Goal: Information Seeking & Learning: Learn about a topic

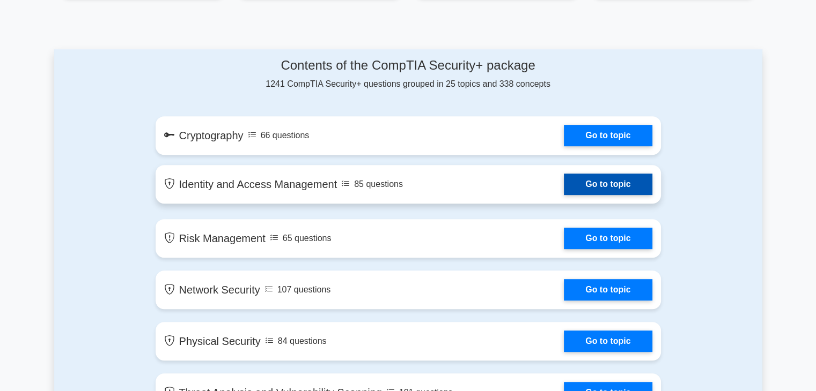
scroll to position [536, 0]
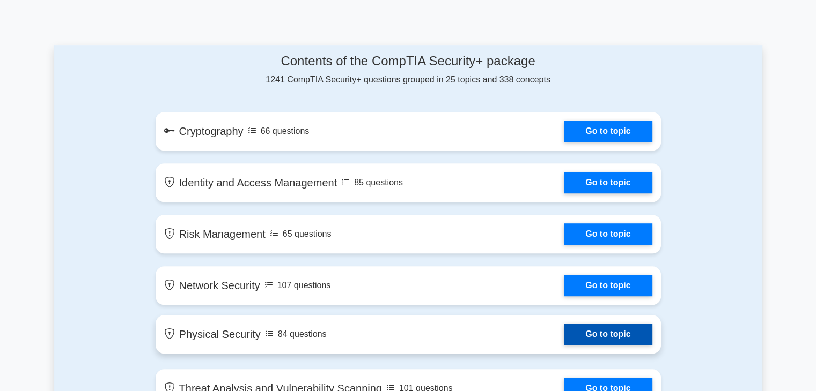
click at [580, 332] on link "Go to topic" at bounding box center [608, 334] width 88 height 21
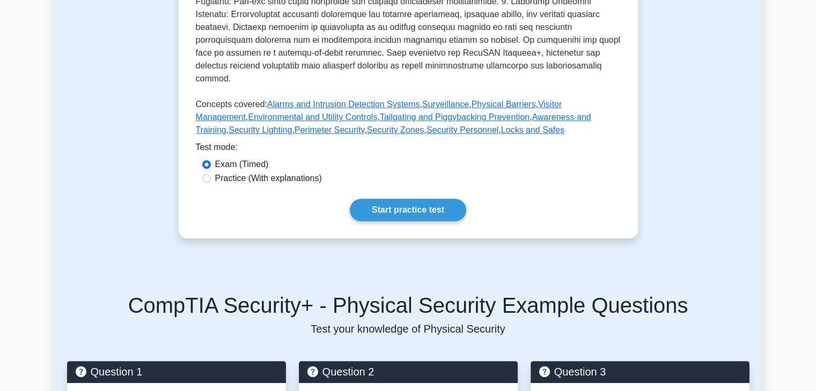
scroll to position [429, 0]
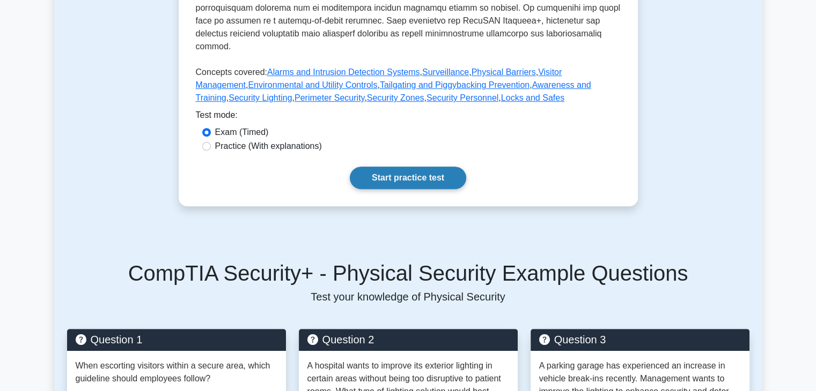
click at [411, 171] on link "Start practice test" at bounding box center [408, 178] width 116 height 23
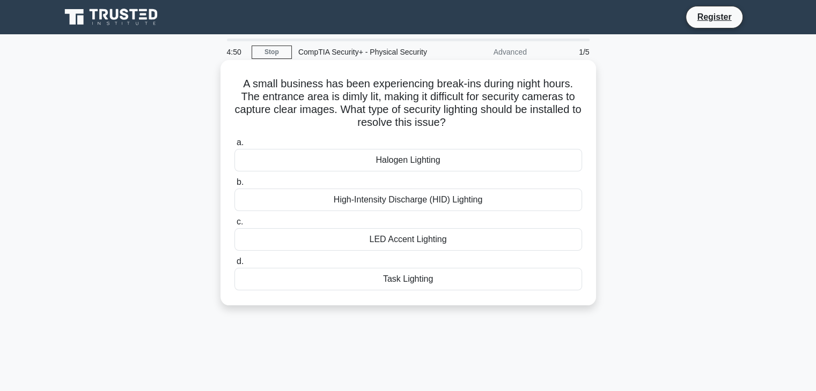
drag, startPoint x: 239, startPoint y: 82, endPoint x: 465, endPoint y: 126, distance: 230.5
click at [465, 126] on h5 "A small business has been experiencing break-ins during night hours. The entran…" at bounding box center [408, 103] width 350 height 53
click at [459, 126] on icon ".spinner_0XTQ{transform-origin:center;animation:spinner_y6GP .75s linear infini…" at bounding box center [452, 123] width 13 height 13
click at [435, 168] on div "Halogen Lighting" at bounding box center [408, 160] width 348 height 23
click at [234, 146] on input "a. Halogen Lighting" at bounding box center [234, 142] width 0 height 7
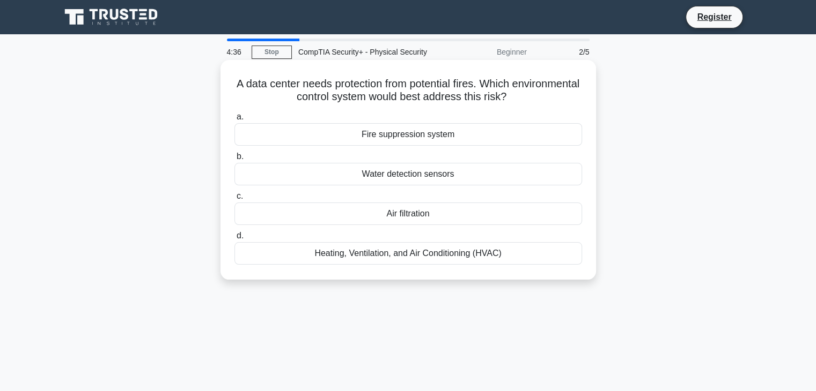
drag, startPoint x: 267, startPoint y: 87, endPoint x: 549, endPoint y: 99, distance: 282.9
click at [549, 99] on h5 "A data center needs protection from potential fires. Which environmental contro…" at bounding box center [408, 90] width 350 height 27
click at [519, 99] on icon ".spinner_0XTQ{transform-origin:center;animation:spinner_y6GP .75s linear infini…" at bounding box center [512, 97] width 13 height 13
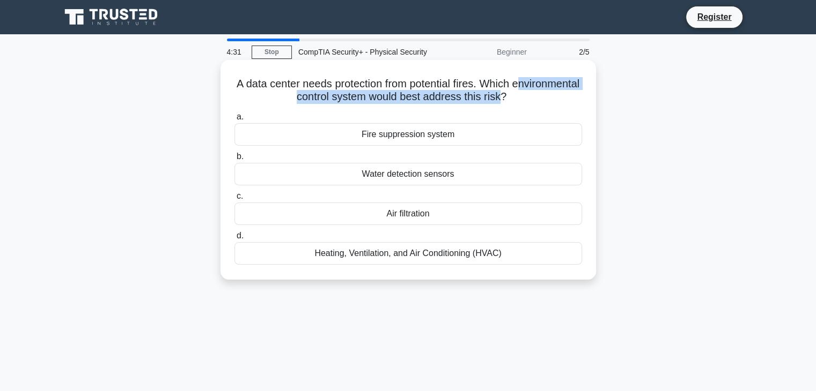
drag, startPoint x: 271, startPoint y: 97, endPoint x: 539, endPoint y: 94, distance: 268.2
click at [539, 94] on h5 "A data center needs protection from potential fires. Which environmental contro…" at bounding box center [408, 90] width 350 height 27
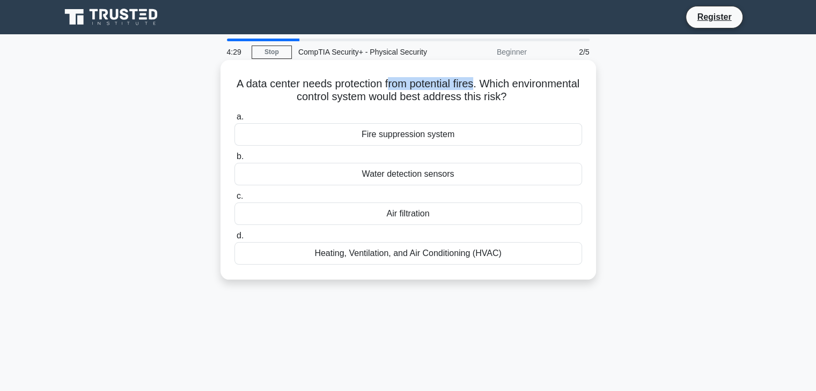
drag, startPoint x: 426, startPoint y: 83, endPoint x: 514, endPoint y: 87, distance: 88.1
click at [514, 87] on h5 "A data center needs protection from potential fires. Which environmental contro…" at bounding box center [408, 90] width 350 height 27
click at [435, 136] on div "Fire suppression system" at bounding box center [408, 134] width 348 height 23
click at [234, 121] on input "a. Fire suppression system" at bounding box center [234, 117] width 0 height 7
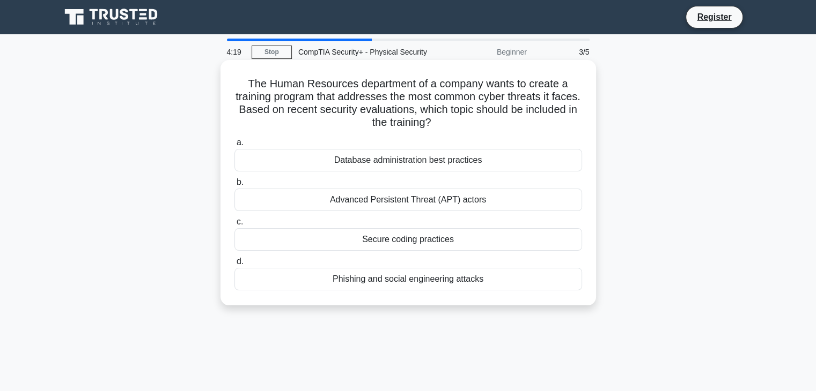
drag, startPoint x: 246, startPoint y: 84, endPoint x: 530, endPoint y: 123, distance: 286.8
click at [530, 123] on h5 "The Human Resources department of a company wants to create a training program …" at bounding box center [408, 103] width 350 height 53
drag, startPoint x: 507, startPoint y: 112, endPoint x: 502, endPoint y: 127, distance: 15.3
click at [502, 127] on h5 "The Human Resources department of a company wants to create a training program …" at bounding box center [408, 103] width 350 height 53
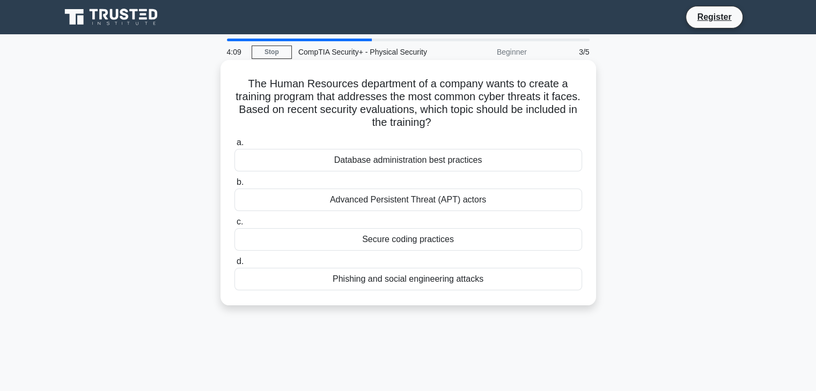
click at [502, 127] on h5 "The Human Resources department of a company wants to create a training program …" at bounding box center [408, 103] width 350 height 53
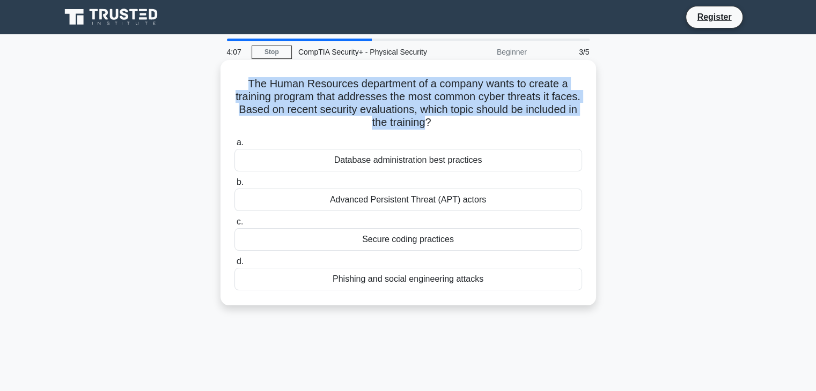
drag, startPoint x: 455, startPoint y: 122, endPoint x: 242, endPoint y: 86, distance: 216.0
click at [242, 86] on h5 "The Human Resources department of a company wants to create a training program …" at bounding box center [408, 103] width 350 height 53
drag, startPoint x: 255, startPoint y: 85, endPoint x: 455, endPoint y: 119, distance: 203.4
click at [455, 119] on h5 "The Human Resources department of a company wants to create a training program …" at bounding box center [408, 103] width 350 height 53
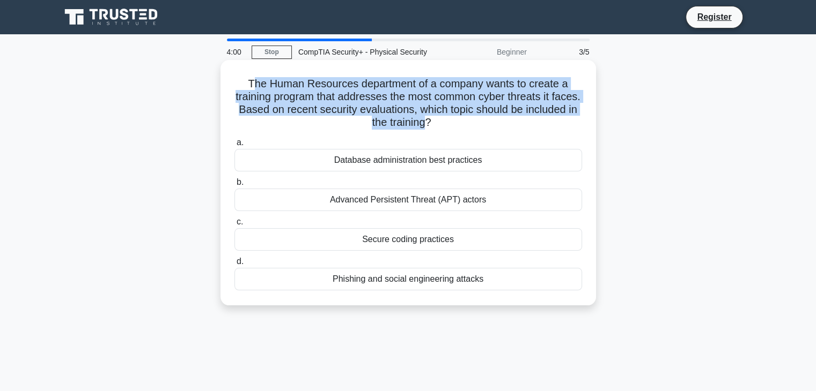
click at [475, 115] on h5 "The Human Resources department of a company wants to create a training program …" at bounding box center [408, 103] width 350 height 53
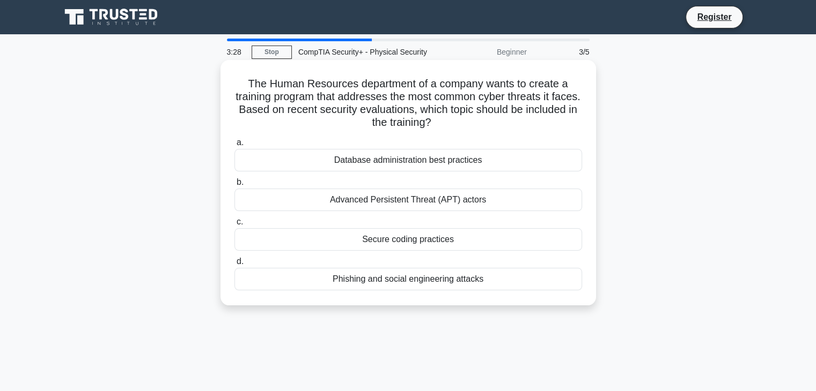
click at [346, 200] on div "Advanced Persistent Threat (APT) actors" at bounding box center [408, 200] width 348 height 23
click at [234, 186] on input "b. Advanced Persistent Threat (APT) actors" at bounding box center [234, 182] width 0 height 7
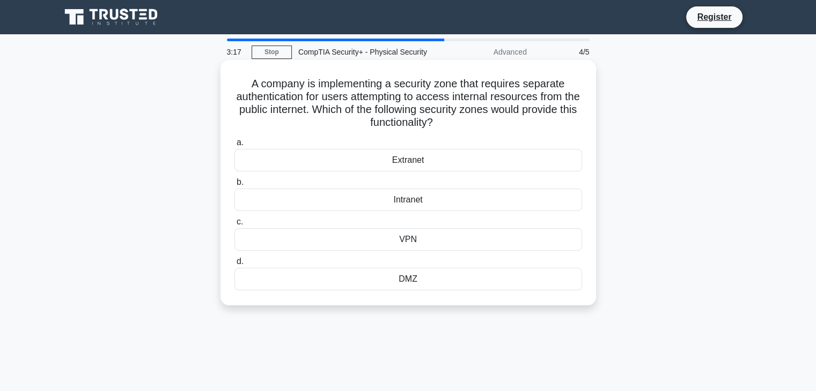
drag, startPoint x: 244, startPoint y: 86, endPoint x: 504, endPoint y: 128, distance: 263.5
click at [504, 128] on h5 "A company is implementing a security zone that requires separate authentication…" at bounding box center [408, 103] width 350 height 53
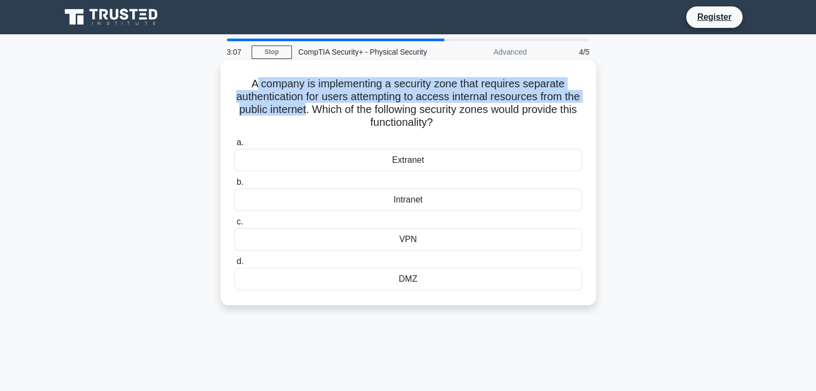
drag, startPoint x: 253, startPoint y: 85, endPoint x: 343, endPoint y: 108, distance: 92.4
click at [343, 108] on h5 "A company is implementing a security zone that requires separate authentication…" at bounding box center [408, 103] width 350 height 53
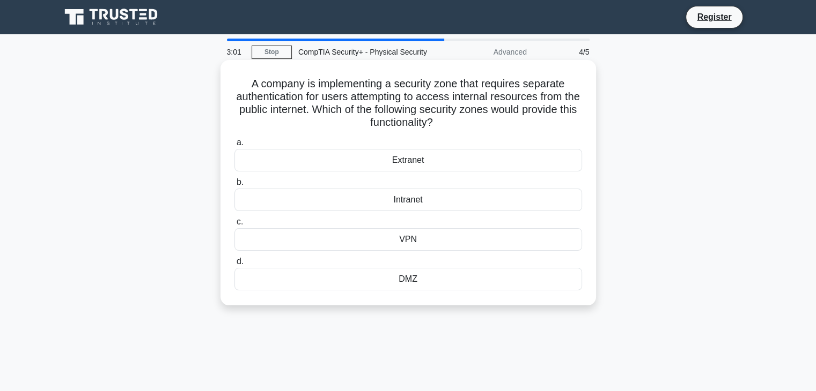
click at [410, 200] on div "Intranet" at bounding box center [408, 200] width 348 height 23
click at [234, 186] on input "b. Intranet" at bounding box center [234, 182] width 0 height 7
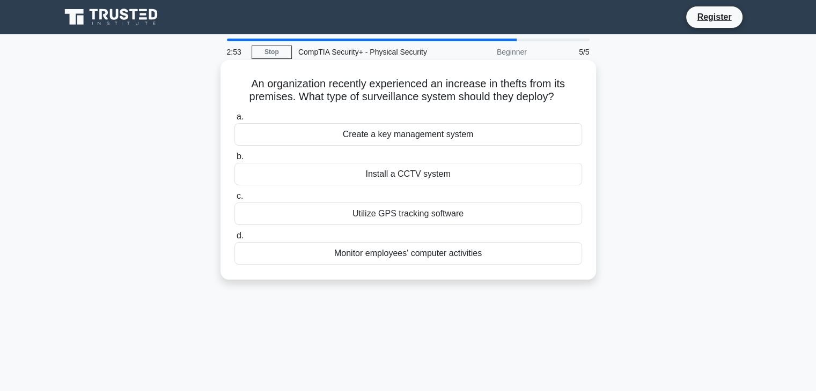
drag, startPoint x: 245, startPoint y: 82, endPoint x: 562, endPoint y: 100, distance: 318.0
click at [561, 100] on h5 "An organization recently experienced an increase in thefts from its premises. W…" at bounding box center [408, 90] width 350 height 27
click at [565, 100] on icon ".spinner_0XTQ{transform-origin:center;animation:spinner_y6GP .75s linear infini…" at bounding box center [560, 97] width 13 height 13
click at [438, 169] on div "Install a CCTV system" at bounding box center [408, 174] width 348 height 23
click at [234, 160] on input "b. Install a CCTV system" at bounding box center [234, 156] width 0 height 7
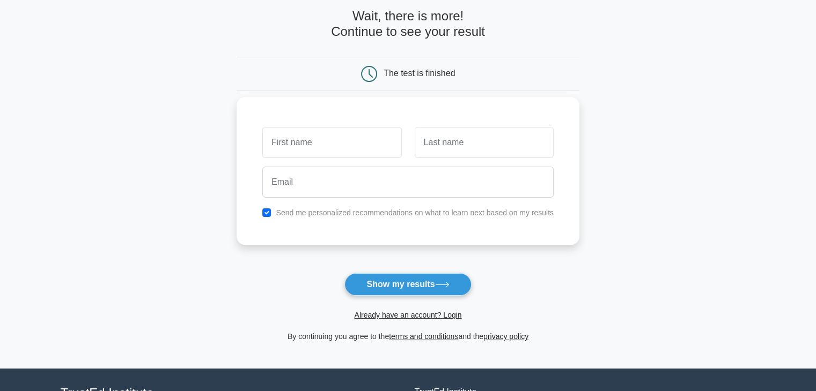
scroll to position [54, 0]
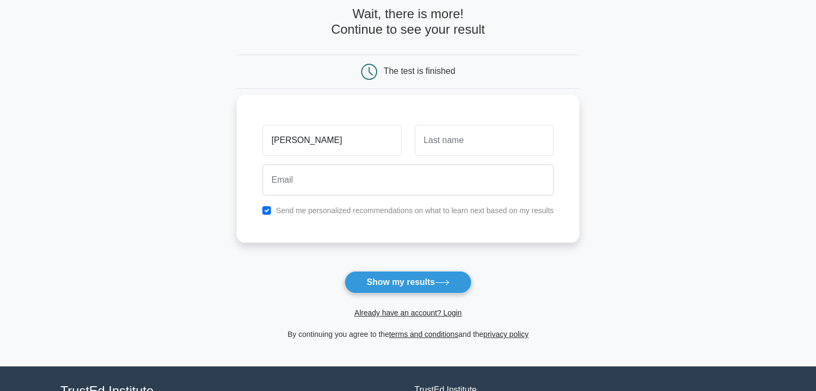
type input "[PERSON_NAME]"
type input "Medina"
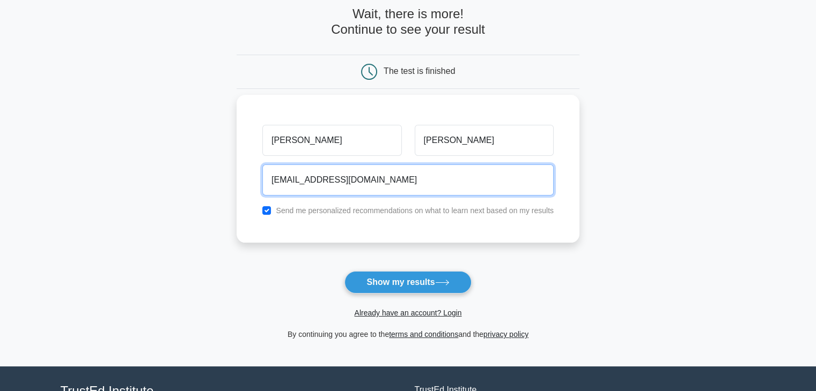
type input "Guitarmaster1023@gmail.com"
click at [344, 271] on button "Show my results" at bounding box center [407, 282] width 127 height 23
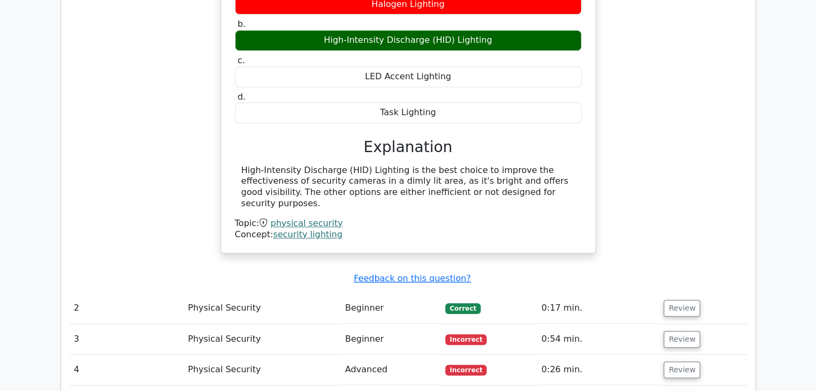
scroll to position [965, 0]
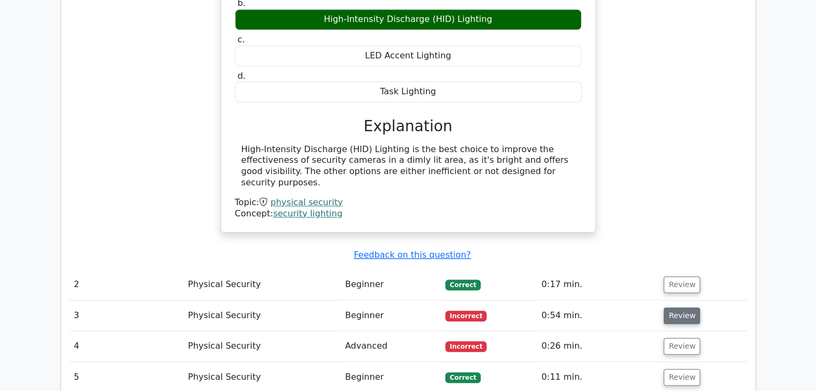
click at [677, 308] on button "Review" at bounding box center [681, 316] width 36 height 17
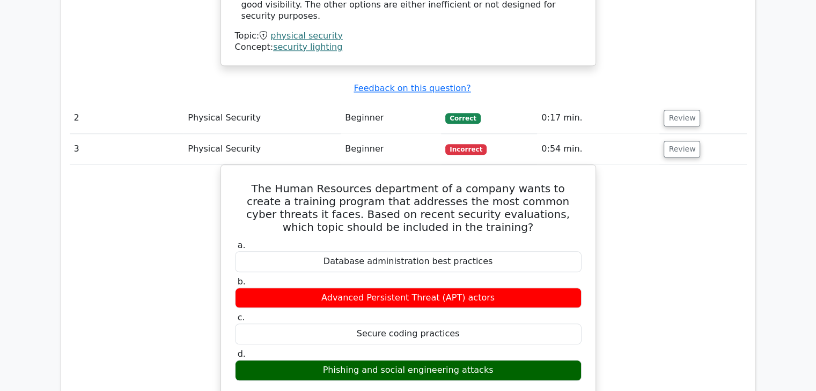
scroll to position [1126, 0]
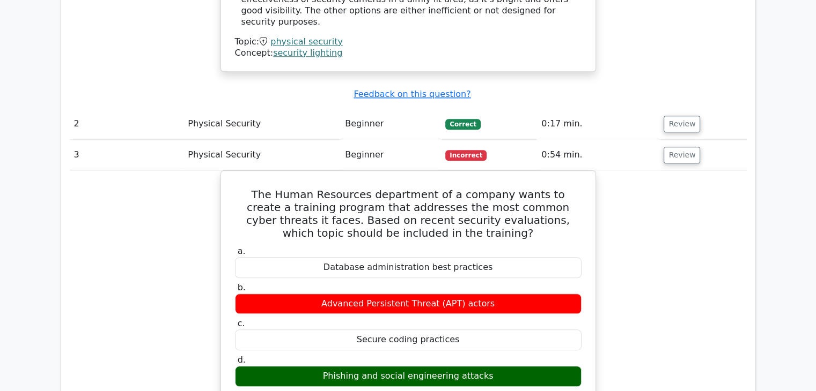
click at [651, 109] on td "0:17 min." at bounding box center [598, 124] width 122 height 31
click at [673, 116] on button "Review" at bounding box center [681, 124] width 36 height 17
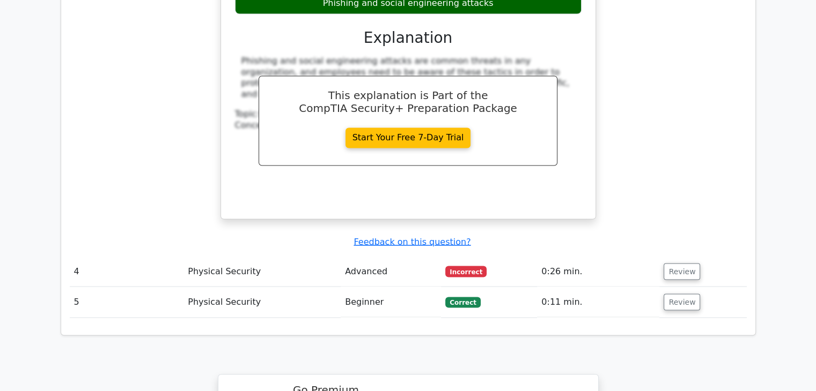
scroll to position [2038, 0]
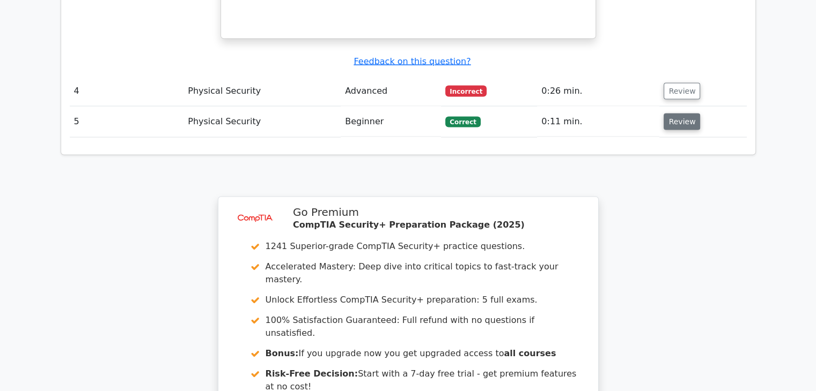
click at [686, 113] on button "Review" at bounding box center [681, 121] width 36 height 17
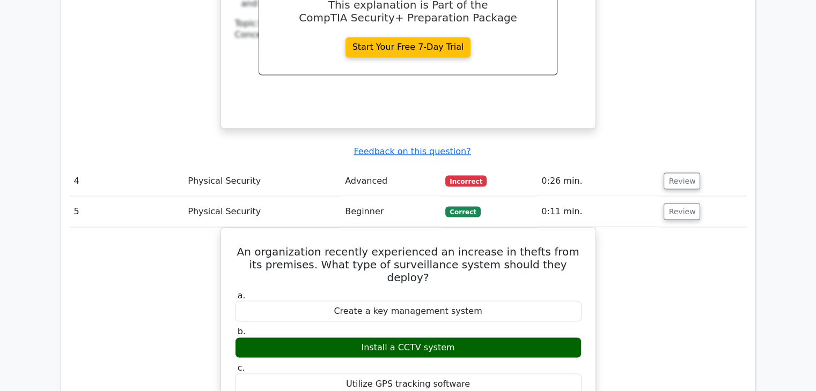
scroll to position [1931, 0]
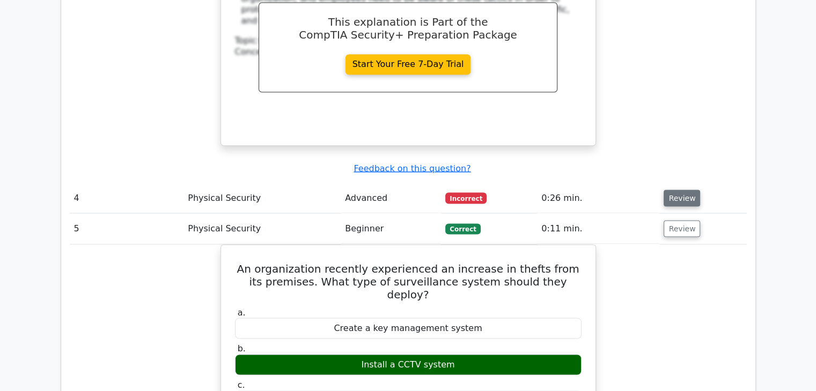
click at [683, 190] on button "Review" at bounding box center [681, 198] width 36 height 17
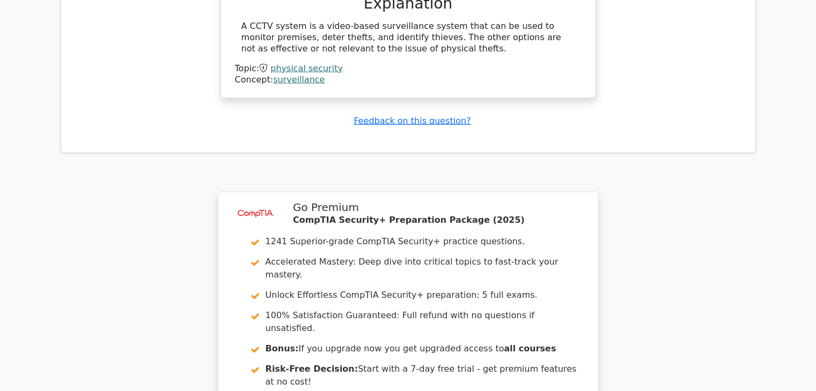
scroll to position [2858, 0]
